Goal: Transaction & Acquisition: Purchase product/service

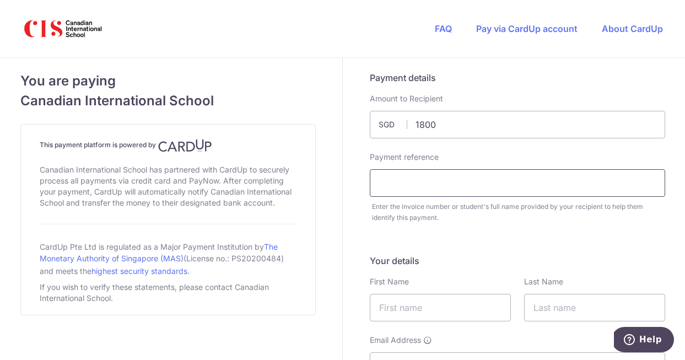
type input "1800.00"
click at [431, 191] on input "text" at bounding box center [517, 183] width 295 height 28
paste input "IN226113402CIS"
paste input "[PERSON_NAME]"
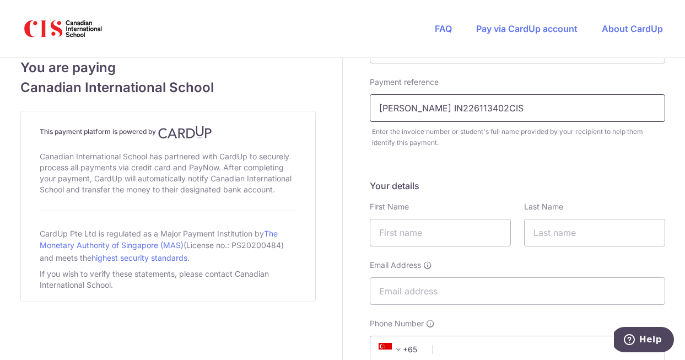
scroll to position [117, 0]
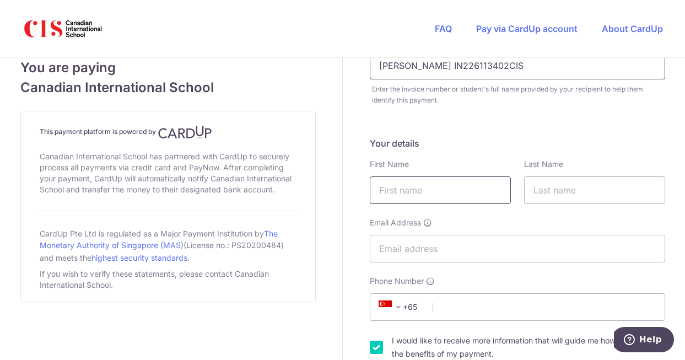
type input "[PERSON_NAME] IN226113402CIS"
type input "[PERSON_NAME]"
type input "[DEMOGRAPHIC_DATA]"
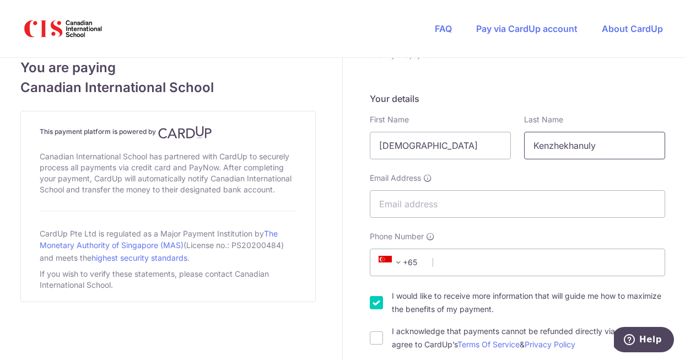
scroll to position [167, 0]
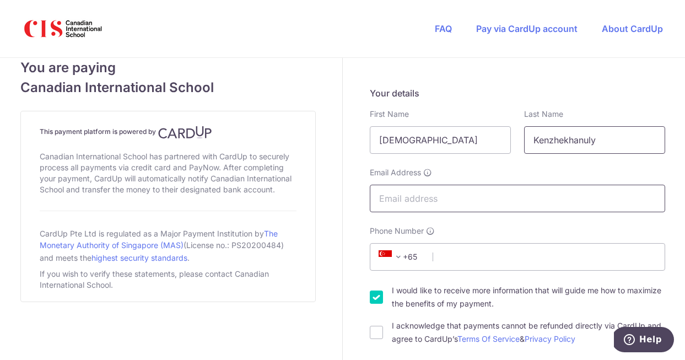
type input "Kenzhekhanuly"
type input "[EMAIL_ADDRESS][DOMAIN_NAME]"
click at [464, 217] on div "Your details First Name Rauan Required Last Name [GEOGRAPHIC_DATA] Email Addres…" at bounding box center [517, 215] width 295 height 259
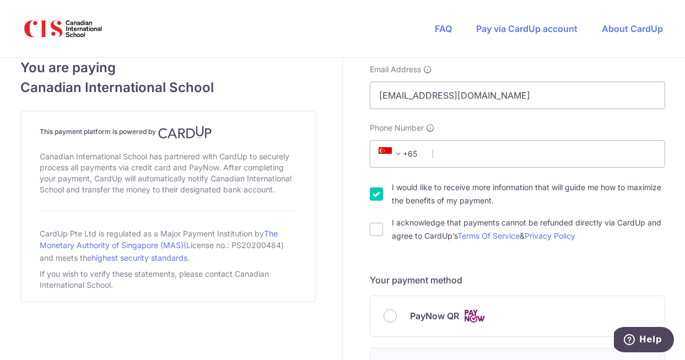
scroll to position [279, 0]
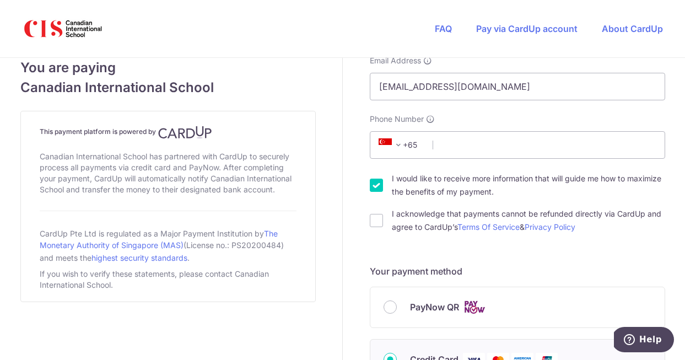
click at [405, 145] on span "+65" at bounding box center [400, 144] width 50 height 13
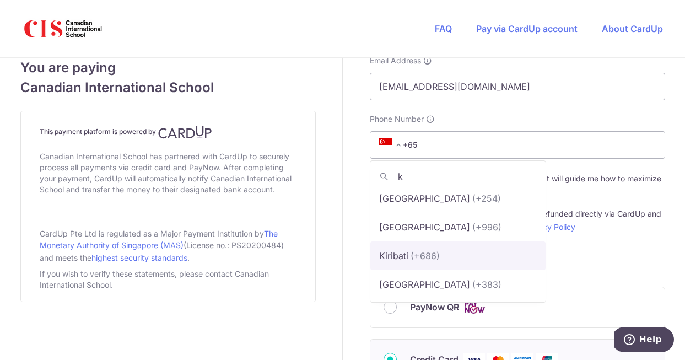
scroll to position [3, 0]
type input "ka"
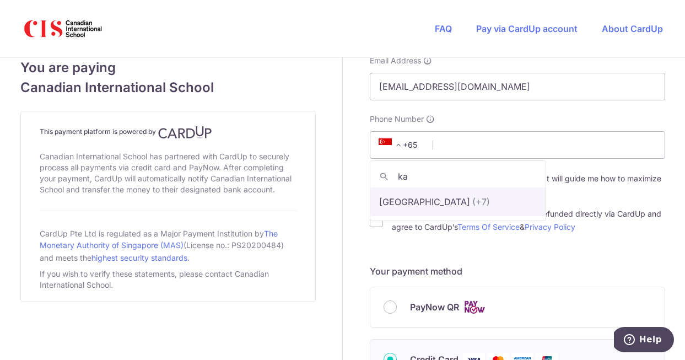
select select "126"
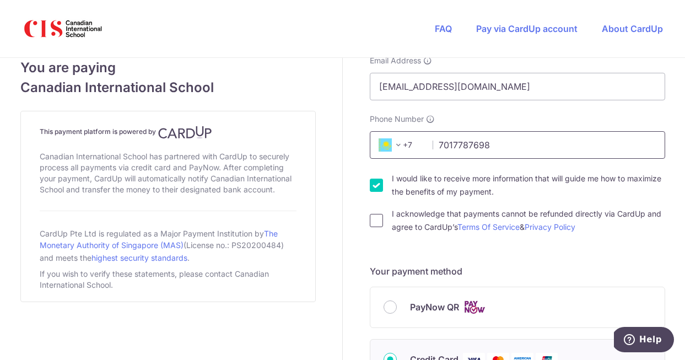
type input "7017787698"
click at [375, 221] on input "I acknowledge that payments cannot be refunded directly via CardUp and agree to…" at bounding box center [376, 220] width 13 height 13
checkbox input "true"
click at [377, 186] on input "I would like to receive more information that will guide me how to maximize the…" at bounding box center [376, 184] width 13 height 13
checkbox input "false"
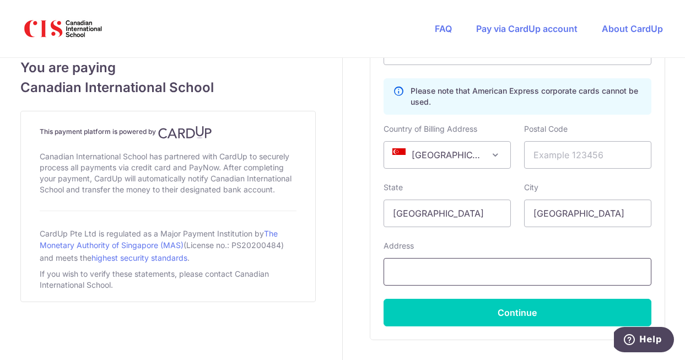
scroll to position [750, 0]
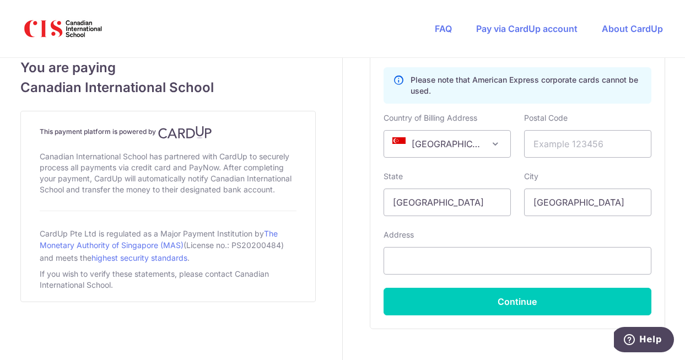
click at [495, 143] on span at bounding box center [495, 143] width 13 height 13
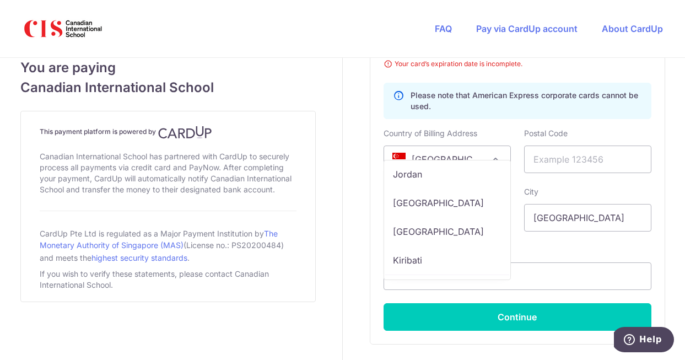
scroll to position [3282, 0]
select select "KZ"
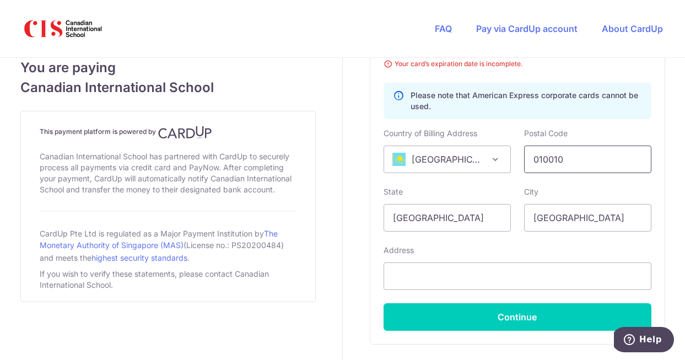
type input "010010"
click at [611, 197] on div "City [GEOGRAPHIC_DATA]" at bounding box center [587, 208] width 127 height 45
type input "Astana"
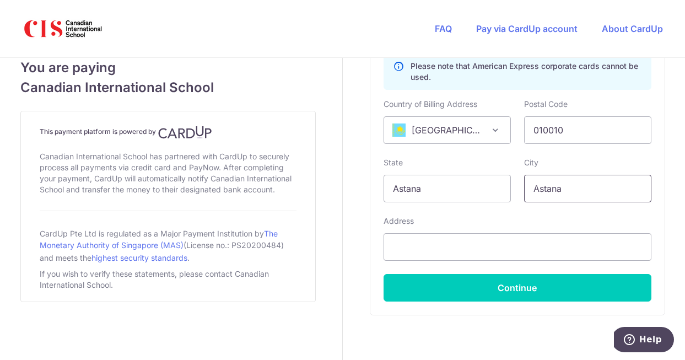
scroll to position [779, 0]
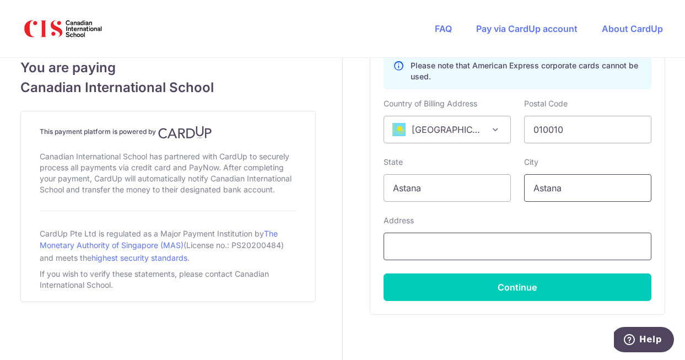
type input "Astana"
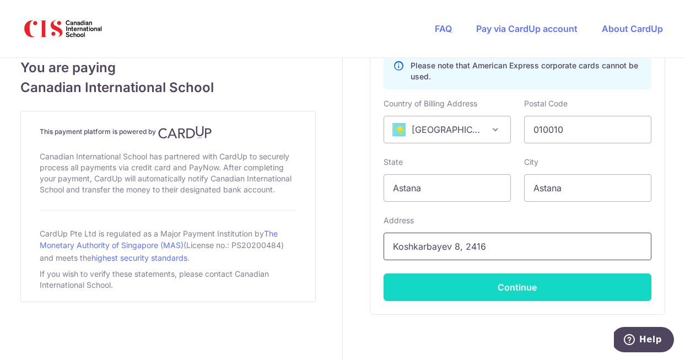
type input "Koshkarbayev 8, 2416"
click at [508, 285] on button "Continue" at bounding box center [517, 287] width 268 height 28
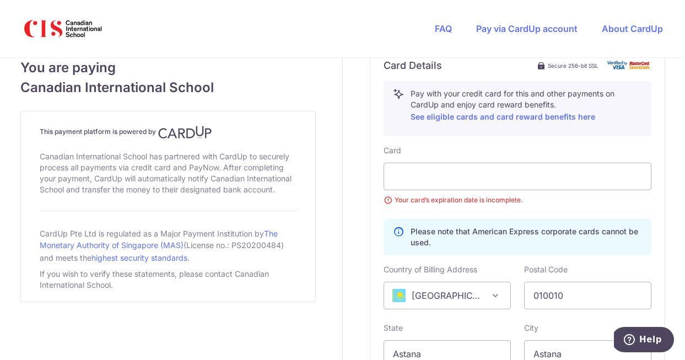
scroll to position [612, 0]
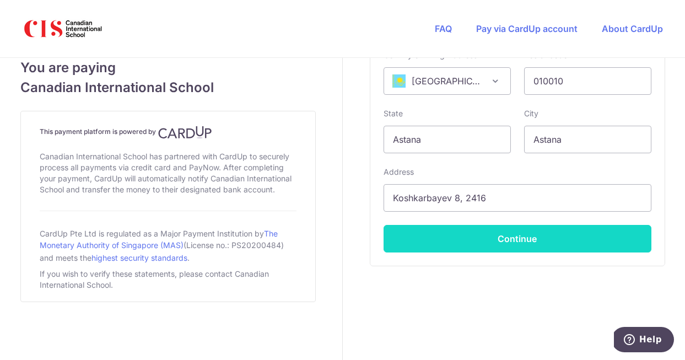
click at [528, 237] on div "Card Please note that American Express corporate cards cannot be used. Country …" at bounding box center [517, 99] width 268 height 306
click at [500, 242] on button "Continue" at bounding box center [517, 239] width 268 height 28
type input "**** 8359"
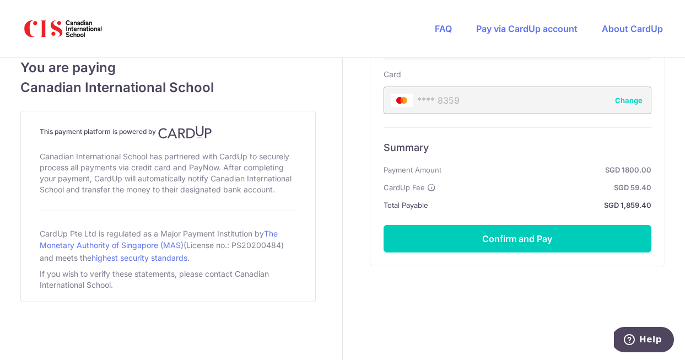
scroll to position [690, 0]
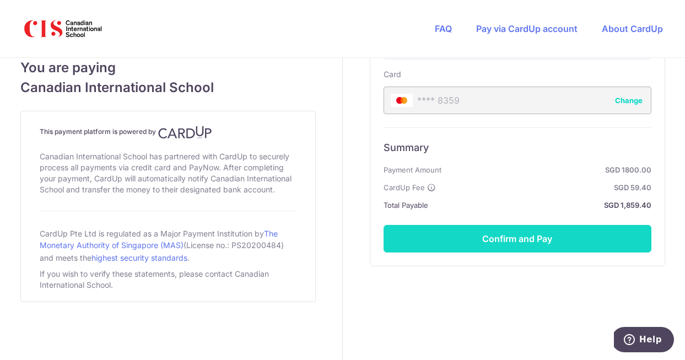
click at [511, 235] on button "Confirm and Pay" at bounding box center [517, 239] width 268 height 28
